Goal: Download file/media

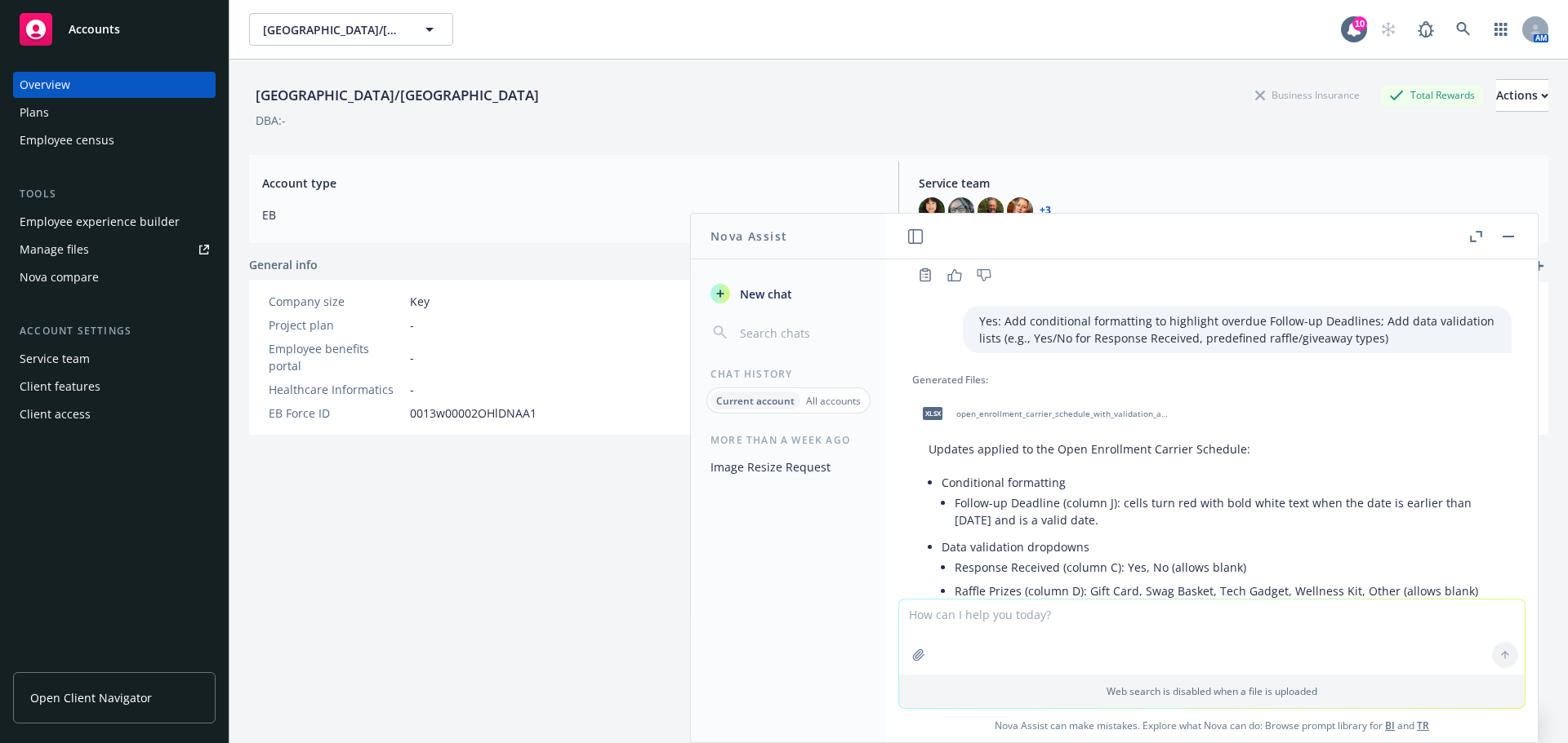
scroll to position [1252, 0]
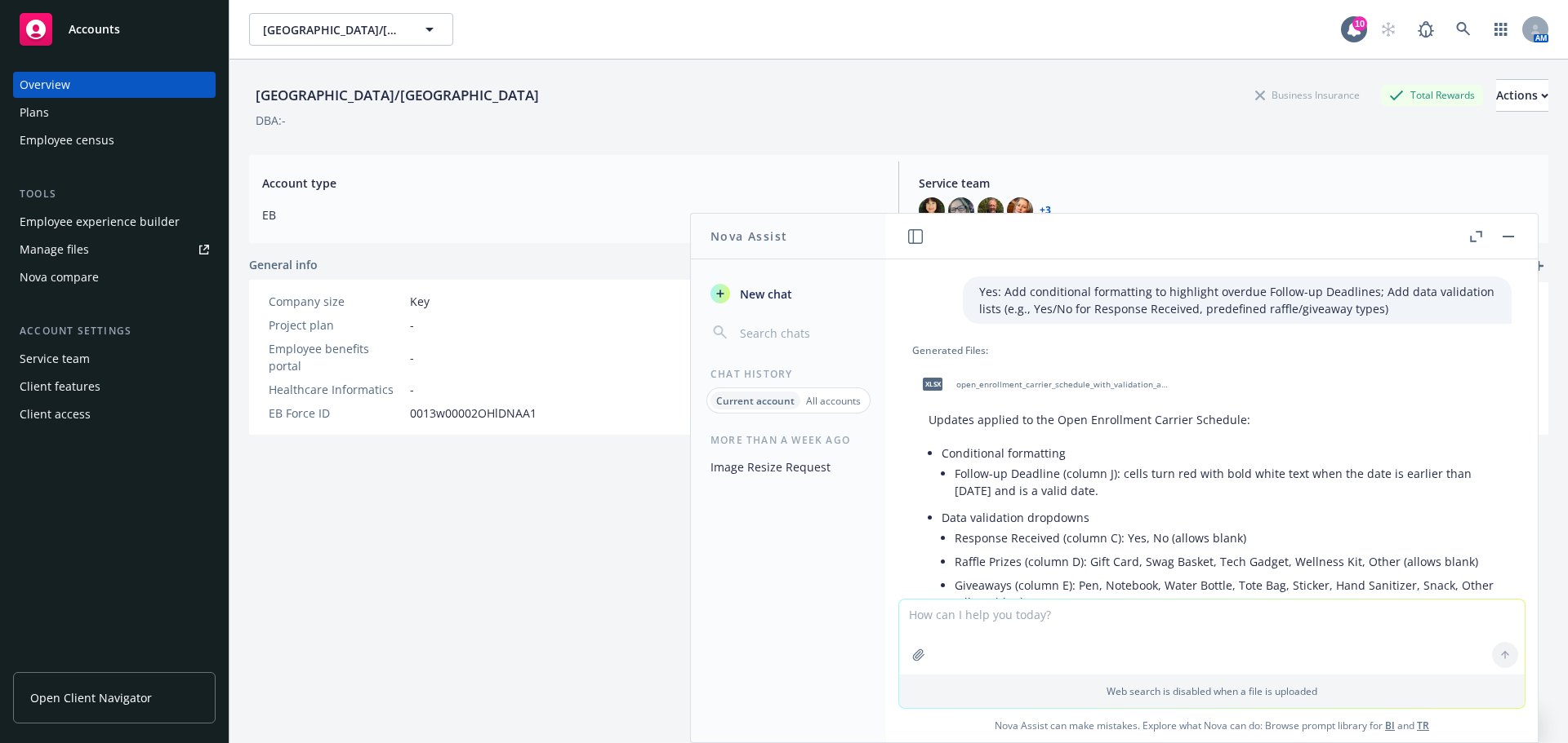
click at [1100, 383] on span "open_enrollment_carrier_schedule_with_validation_and_deadline_highlights.xlsx" at bounding box center [1063, 384] width 214 height 11
